Goal: Transaction & Acquisition: Purchase product/service

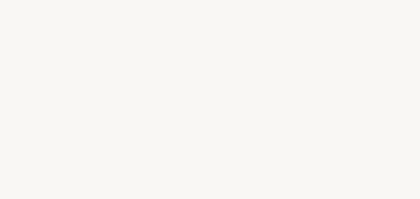
select select "FR"
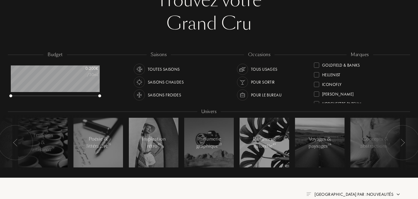
scroll to position [100, 0]
click at [352, 62] on div "Goldfield & Banks" at bounding box center [341, 62] width 38 height 8
click at [344, 78] on div "Parfum d'Empire" at bounding box center [338, 77] width 32 height 8
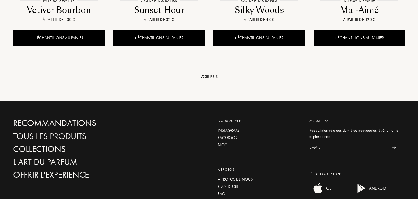
scroll to position [688, 0]
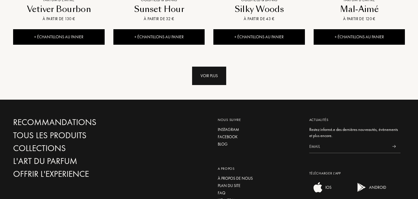
click at [212, 72] on div "Voir plus" at bounding box center [209, 76] width 34 height 18
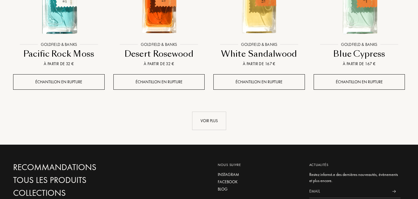
scroll to position [1130, 0]
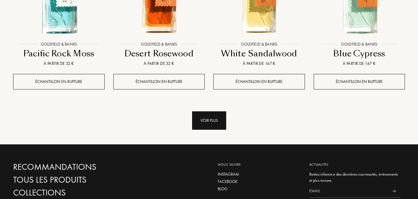
click at [205, 111] on div "Voir plus" at bounding box center [209, 120] width 34 height 18
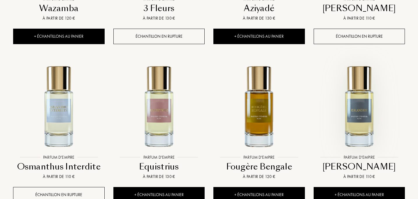
scroll to position [1508, 0]
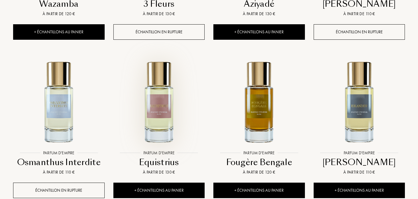
click at [159, 105] on img at bounding box center [159, 101] width 90 height 90
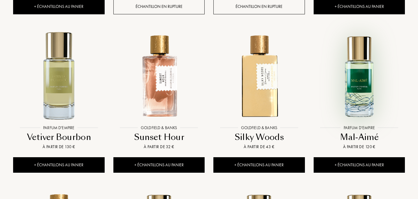
scroll to position [553, 0]
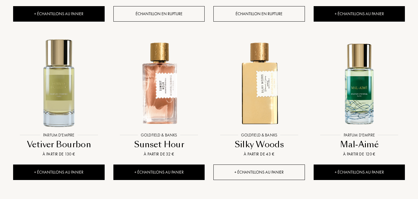
click at [265, 171] on div "+ Échantillons au panier" at bounding box center [260, 171] width 92 height 15
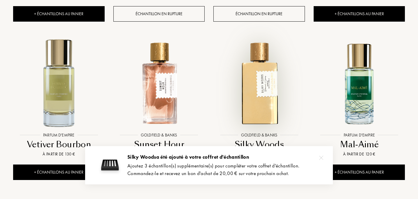
click at [272, 143] on div at bounding box center [259, 88] width 100 height 113
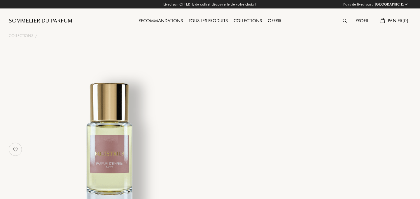
select select "FR"
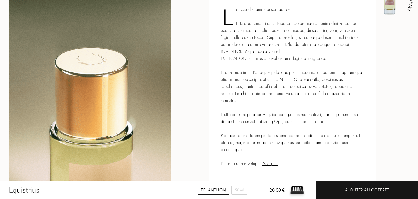
scroll to position [280, 0]
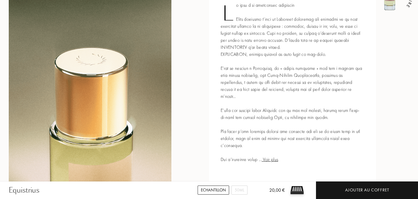
click at [272, 156] on span "Voir plus" at bounding box center [270, 159] width 16 height 6
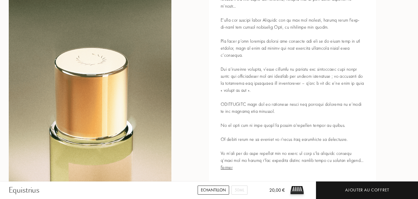
scroll to position [372, 0]
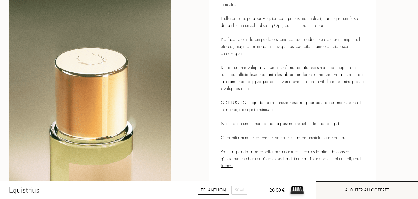
click at [349, 191] on div "Ajouter au coffret" at bounding box center [367, 189] width 44 height 7
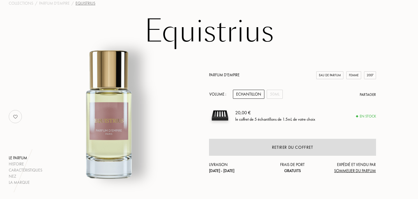
scroll to position [31, 0]
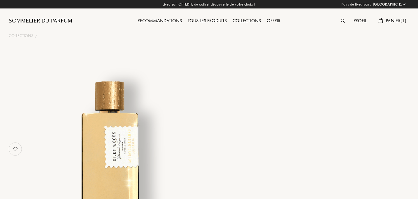
select select "FR"
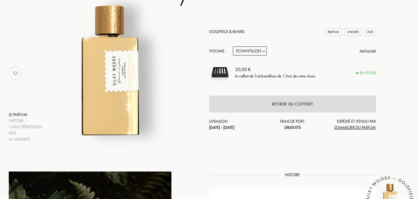
scroll to position [78, 0]
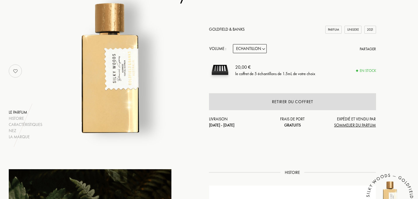
click at [262, 50] on select "Echantillon 10mL 50mL 100mL" at bounding box center [250, 48] width 34 height 9
click at [232, 29] on link "Goldfield & Banks" at bounding box center [227, 29] width 36 height 5
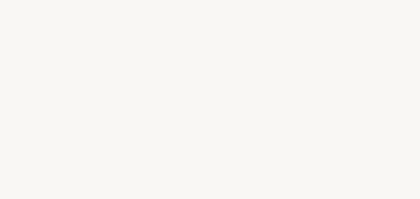
select select "FR"
